Goal: Information Seeking & Learning: Compare options

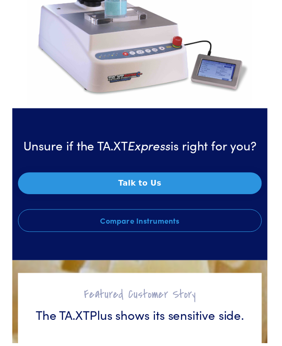
scroll to position [1571, 0]
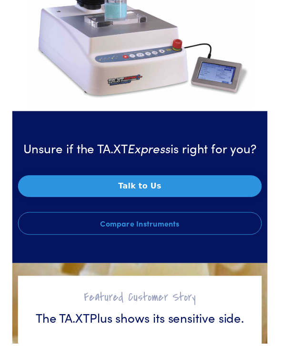
click at [197, 224] on link "Compare Instruments" at bounding box center [141, 225] width 246 height 23
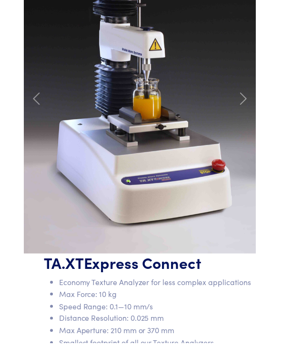
click at [245, 101] on span at bounding box center [245, 99] width 15 height 15
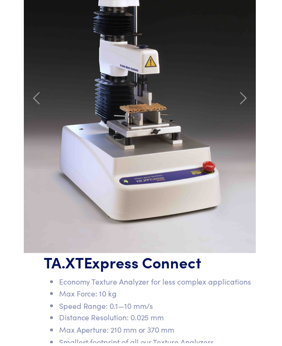
click at [246, 97] on span at bounding box center [245, 98] width 15 height 15
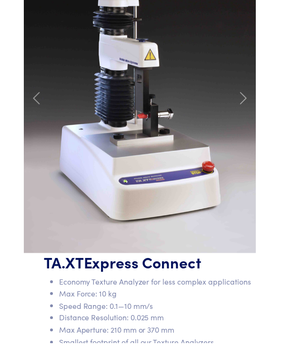
click at [241, 99] on span at bounding box center [245, 98] width 15 height 15
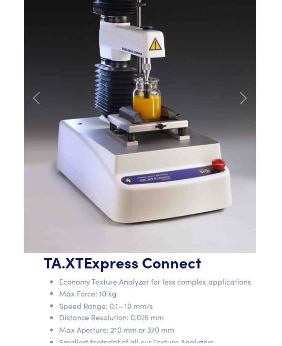
click at [249, 92] on span at bounding box center [245, 98] width 15 height 15
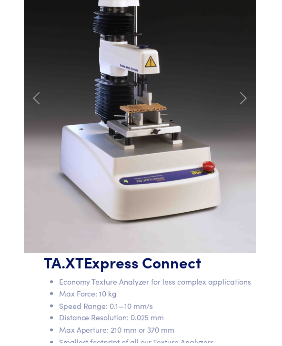
click at [247, 92] on span at bounding box center [245, 98] width 15 height 15
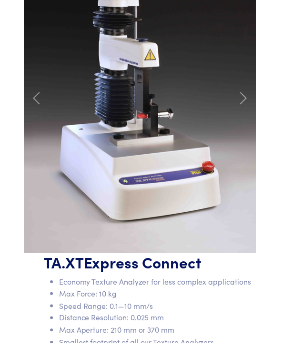
click at [245, 96] on span at bounding box center [245, 98] width 15 height 15
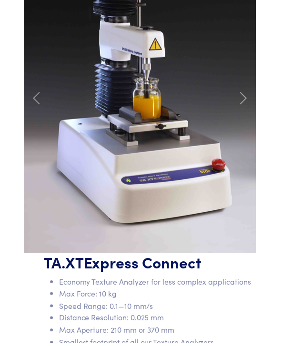
click at [245, 95] on span at bounding box center [245, 98] width 15 height 15
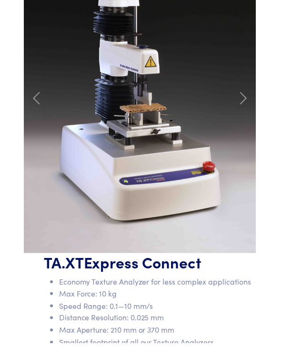
click at [39, 102] on span at bounding box center [36, 98] width 15 height 15
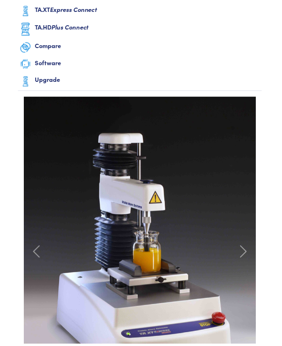
scroll to position [0, 0]
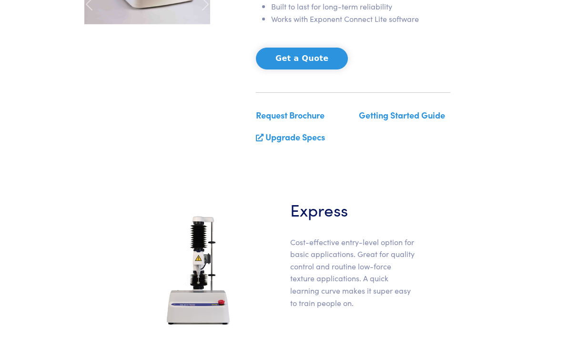
scroll to position [297, 0]
